Goal: Information Seeking & Learning: Learn about a topic

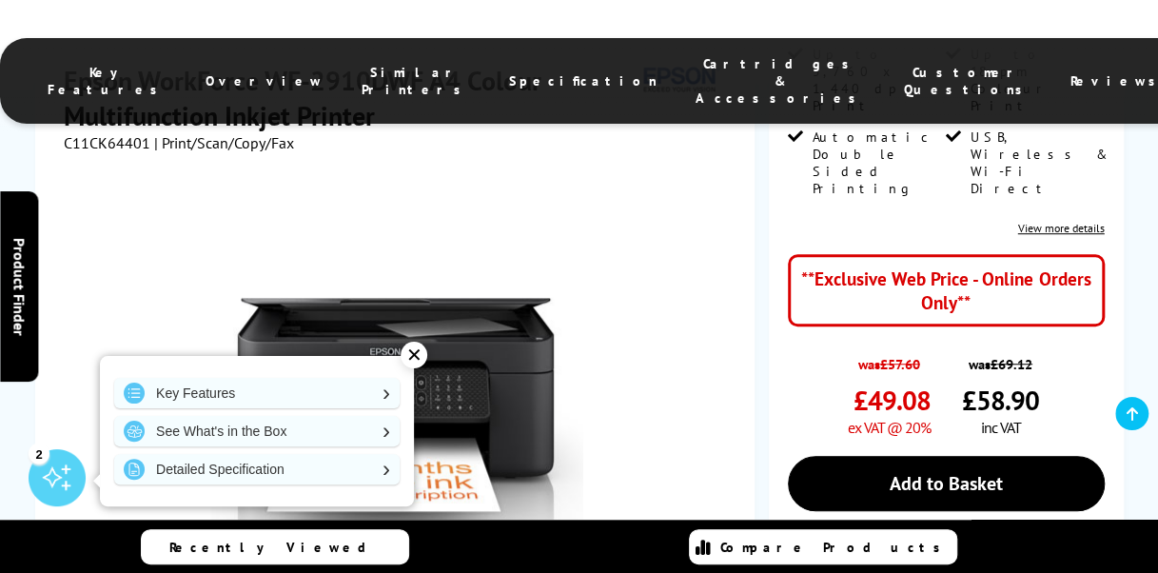
scroll to position [571, 0]
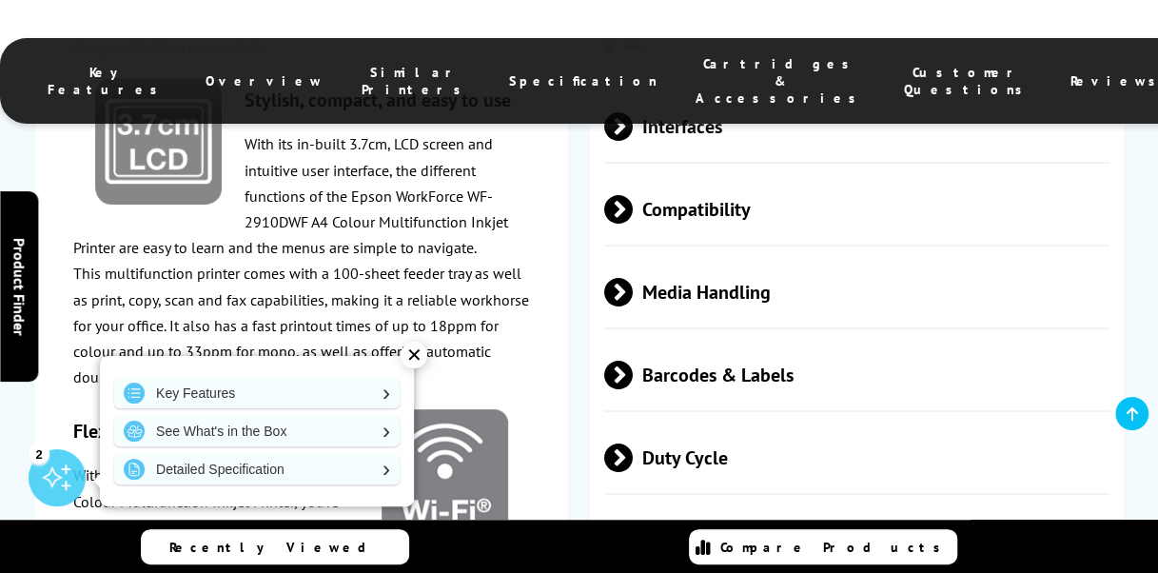
scroll to position [3711, 0]
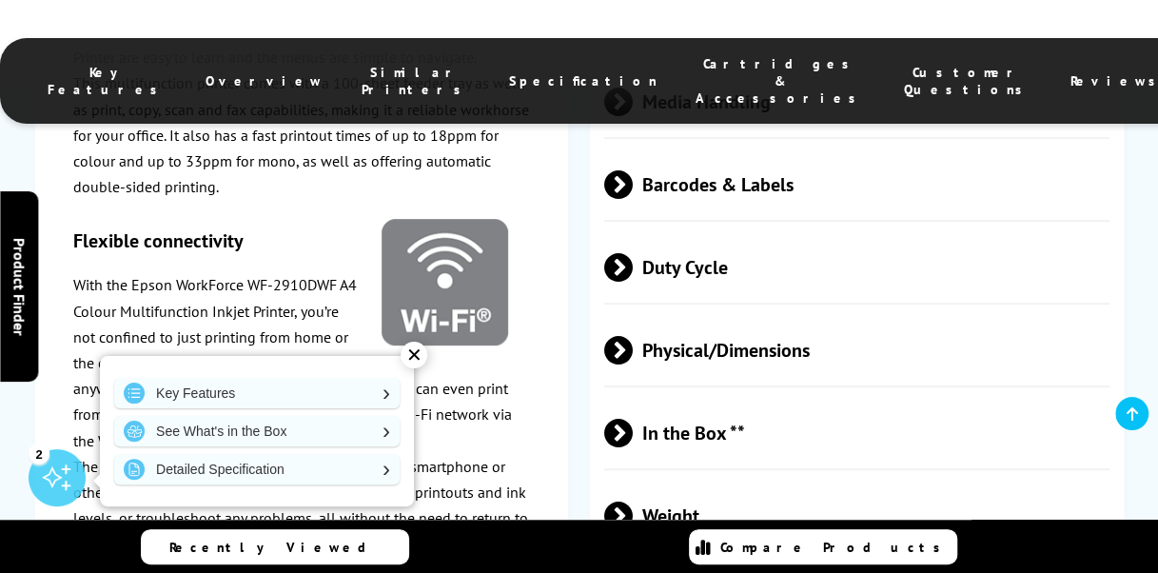
click at [633, 419] on span at bounding box center [633, 433] width 0 height 29
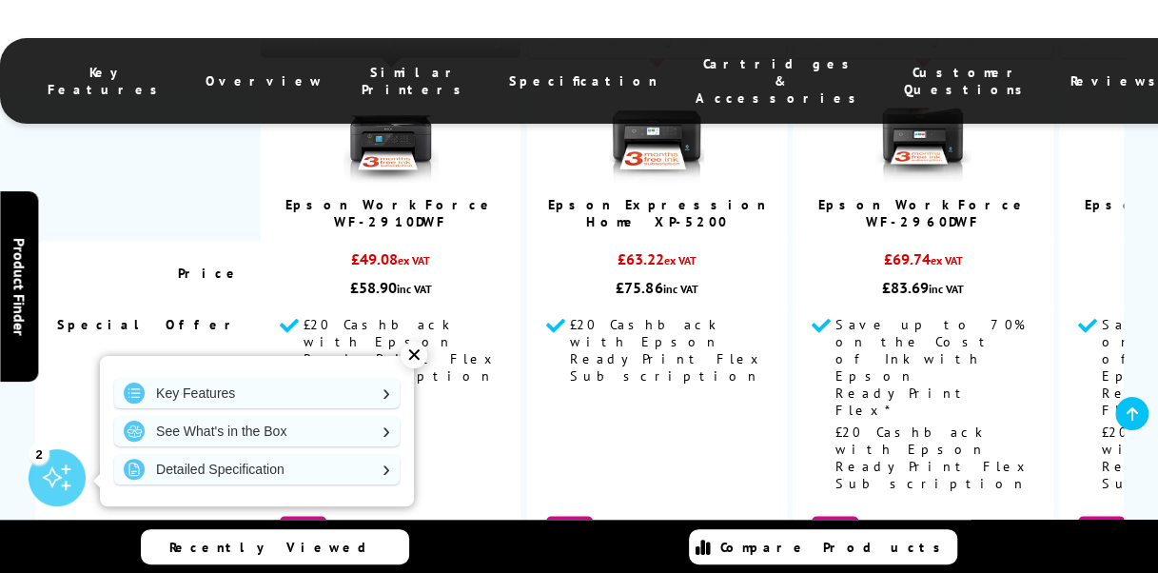
scroll to position [4472, 0]
